Goal: Task Accomplishment & Management: Manage account settings

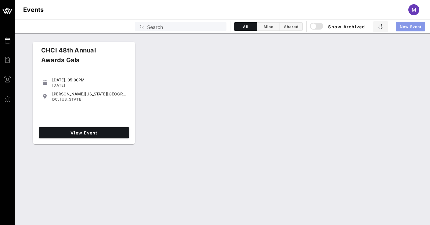
click at [408, 26] on span "New Event" at bounding box center [411, 26] width 22 height 5
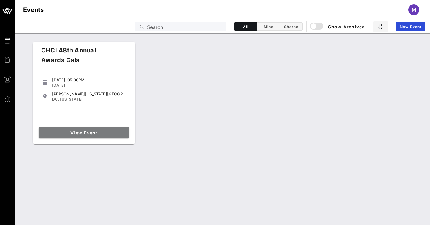
click at [79, 132] on span "View Event" at bounding box center [83, 132] width 85 height 5
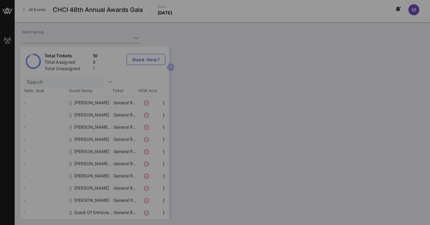
type input "Entravision (Entravision) [[PERSON_NAME], [EMAIL_ADDRESS][DOMAIN_NAME]]"
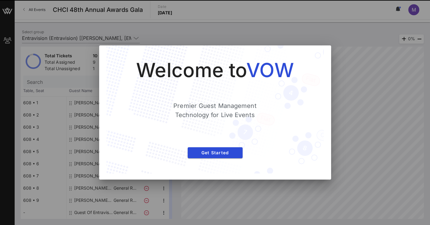
click at [221, 204] on div at bounding box center [215, 112] width 430 height 225
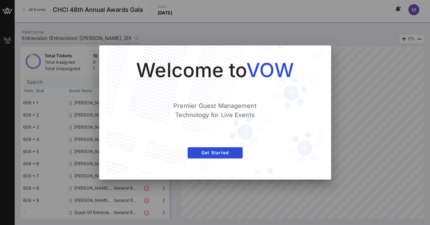
click at [238, 202] on div at bounding box center [215, 112] width 430 height 225
click at [211, 153] on span "Get Started" at bounding box center [215, 152] width 45 height 5
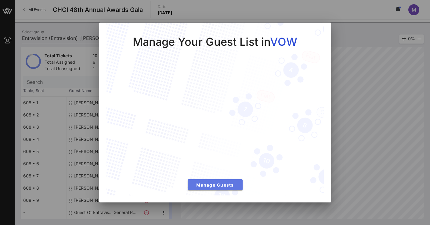
click at [213, 186] on span "Manage Guests" at bounding box center [215, 185] width 45 height 5
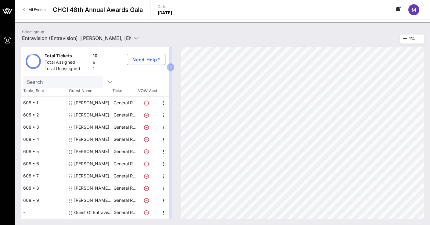
click at [137, 38] on icon at bounding box center [135, 37] width 5 height 7
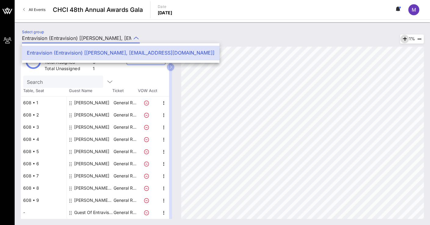
click at [403, 39] on icon "button" at bounding box center [404, 38] width 7 height 7
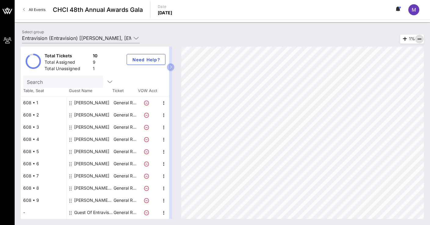
click at [419, 40] on icon "button" at bounding box center [419, 38] width 7 height 7
